Goal: Information Seeking & Learning: Understand process/instructions

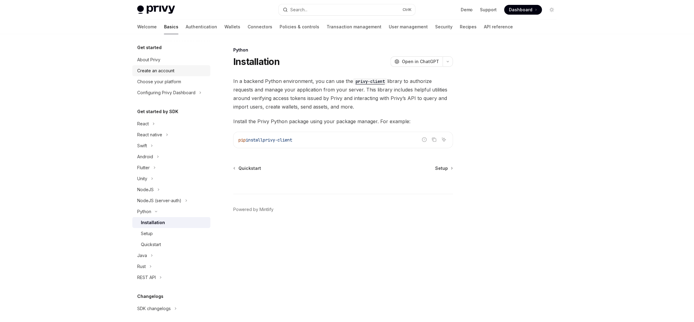
click at [178, 72] on div "Create an account" at bounding box center [171, 70] width 69 height 7
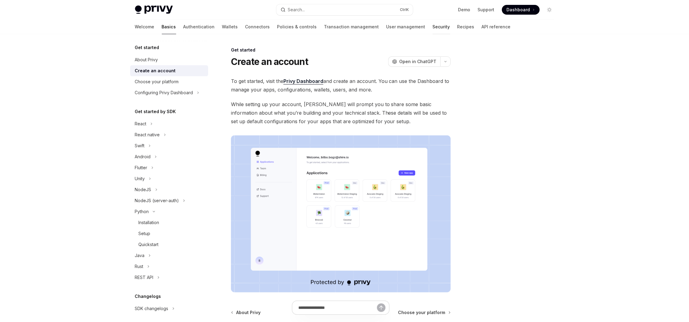
click at [433, 26] on link "Security" at bounding box center [441, 27] width 17 height 15
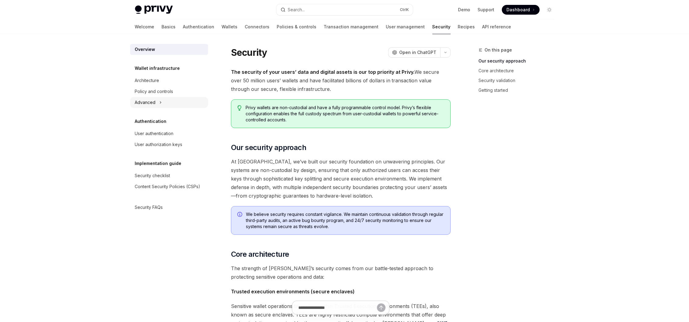
click at [159, 103] on icon "Toggle Advanced section" at bounding box center [160, 102] width 2 height 7
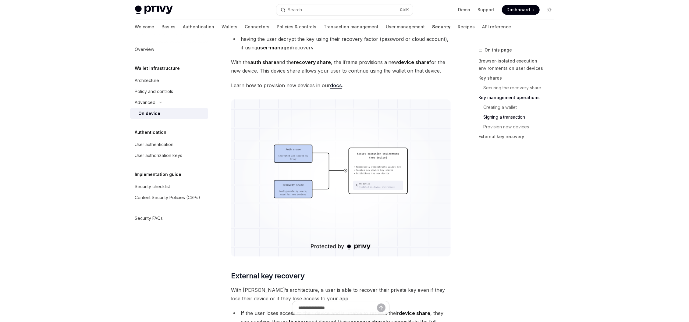
scroll to position [1499, 0]
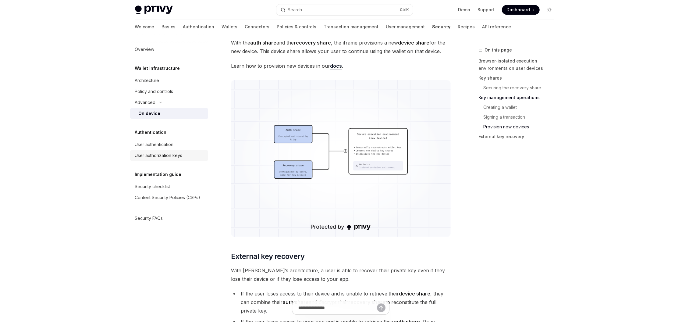
click at [166, 156] on div "User authorization keys" at bounding box center [159, 155] width 48 height 7
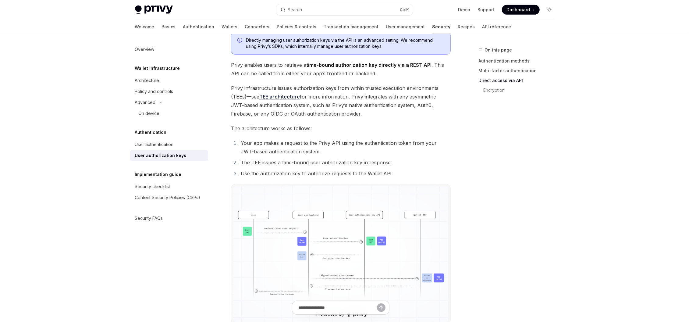
scroll to position [307, 0]
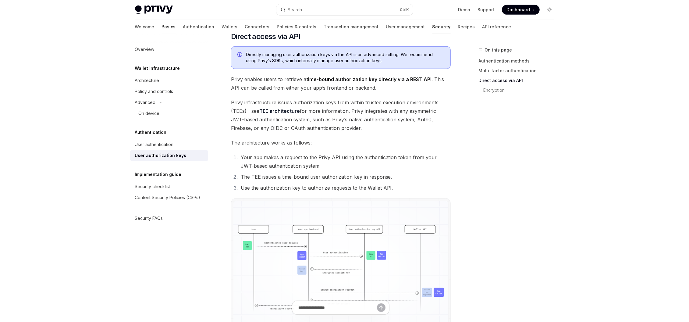
click at [162, 26] on link "Basics" at bounding box center [169, 27] width 14 height 15
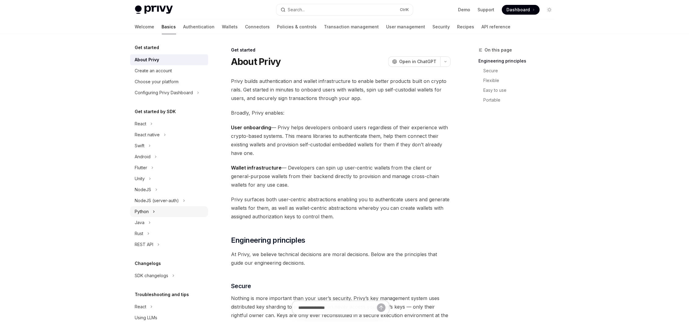
click at [151, 210] on button "Python" at bounding box center [169, 211] width 78 height 11
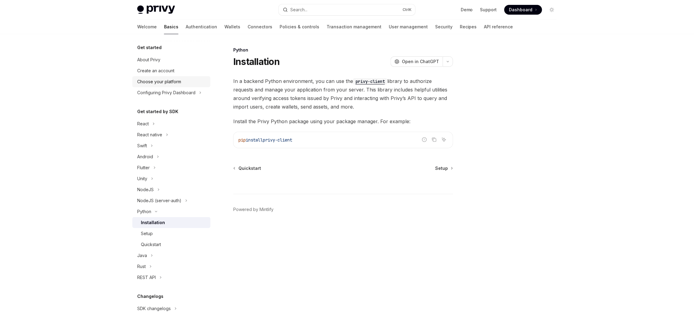
click at [166, 87] on link "Choose your platform" at bounding box center [171, 81] width 78 height 11
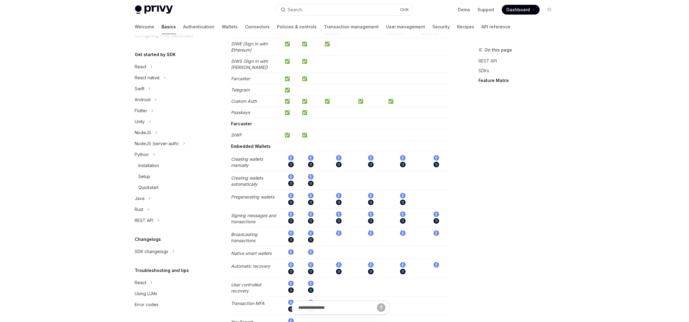
scroll to position [695, 0]
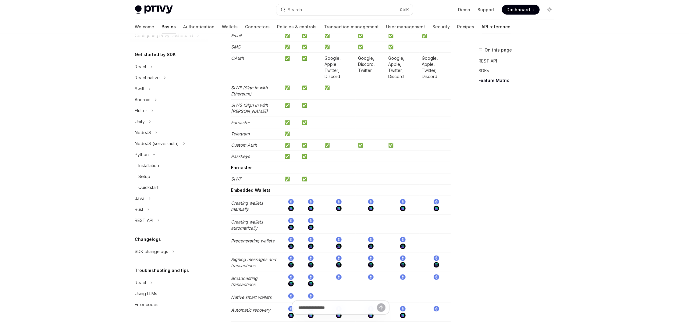
click at [482, 23] on link "API reference" at bounding box center [496, 27] width 29 height 15
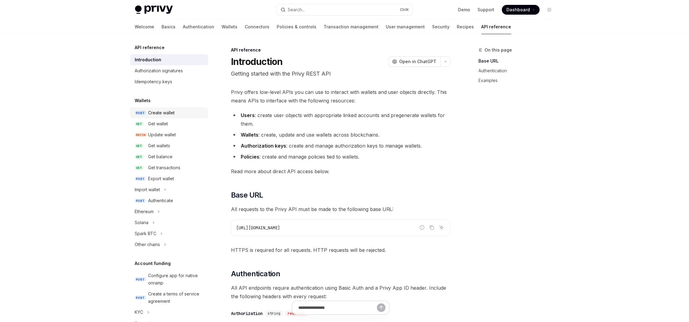
click at [169, 113] on div "Create wallet" at bounding box center [161, 112] width 27 height 7
type textarea "*"
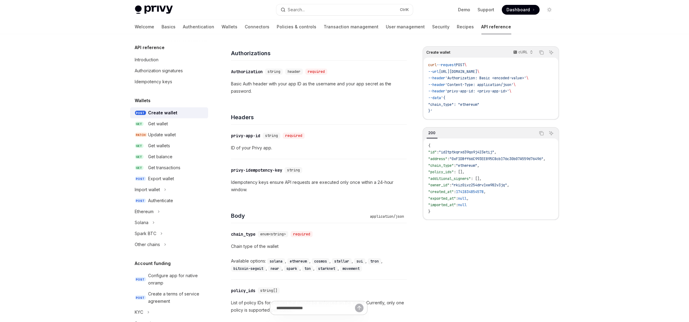
scroll to position [73, 0]
click at [298, 261] on code "ethereum" at bounding box center [298, 261] width 22 height 6
click at [298, 263] on code "ethereum" at bounding box center [298, 261] width 22 height 6
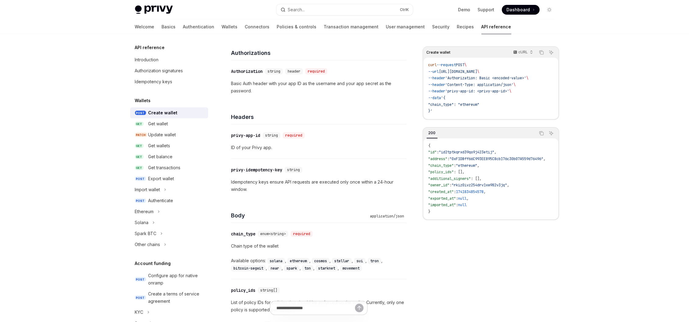
click at [301, 261] on code "ethereum" at bounding box center [298, 261] width 22 height 6
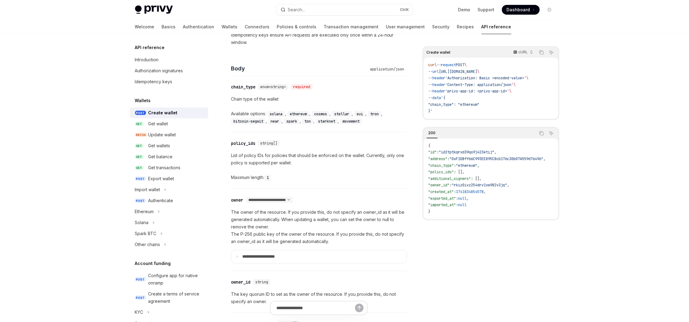
scroll to position [219, 0]
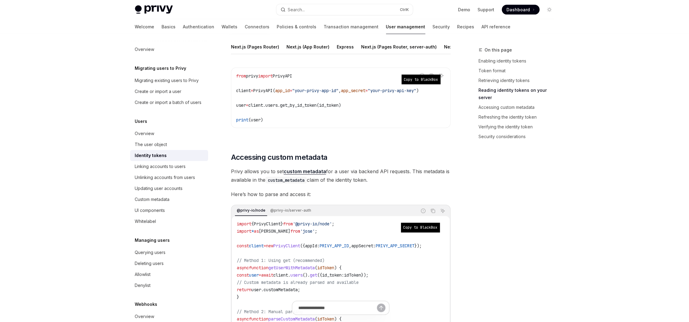
click at [298, 108] on span "client.users.get_by_id_token(id_token)" at bounding box center [294, 104] width 93 height 5
copy span "users.get_by_id_token"
drag, startPoint x: 272, startPoint y: 110, endPoint x: 325, endPoint y: 108, distance: 52.2
click at [325, 108] on code "from privy import PrivyAPI client = PrivyAPI( app_id = "your-privy-app-id" , ap…" at bounding box center [340, 97] width 209 height 51
